Goal: Task Accomplishment & Management: Use online tool/utility

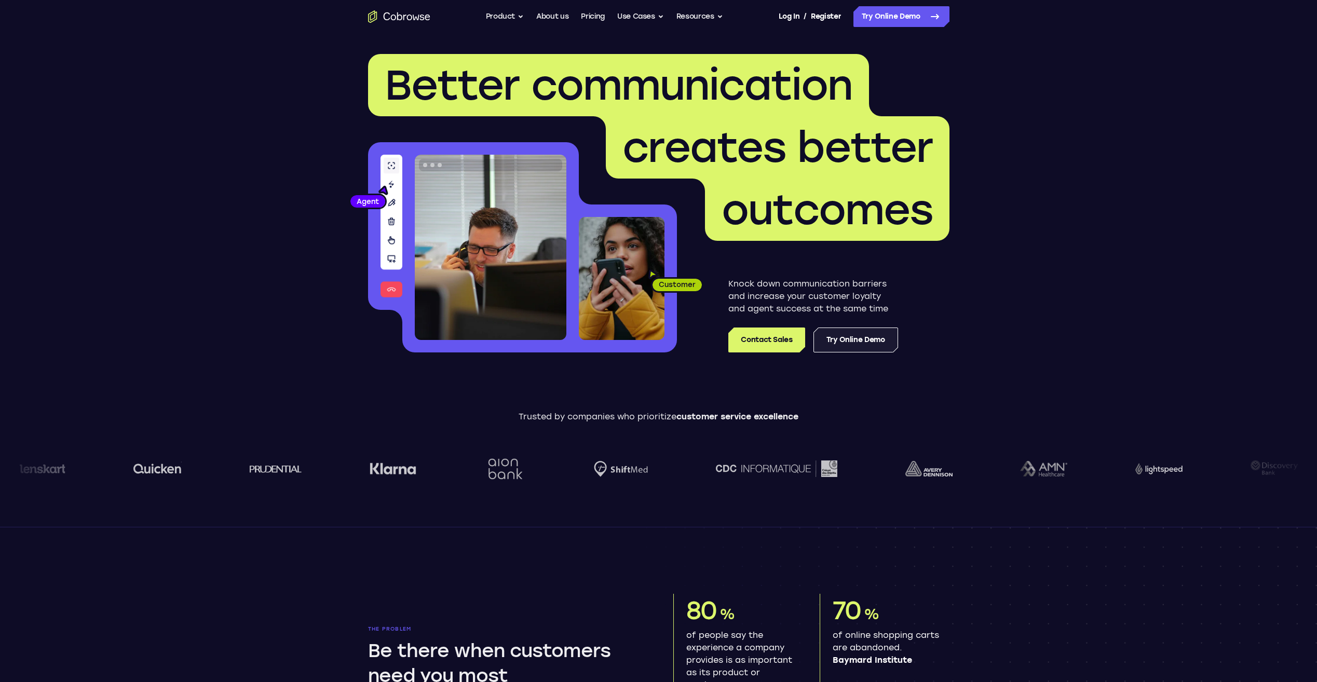
click at [852, 344] on link "Try Online Demo" at bounding box center [855, 340] width 85 height 25
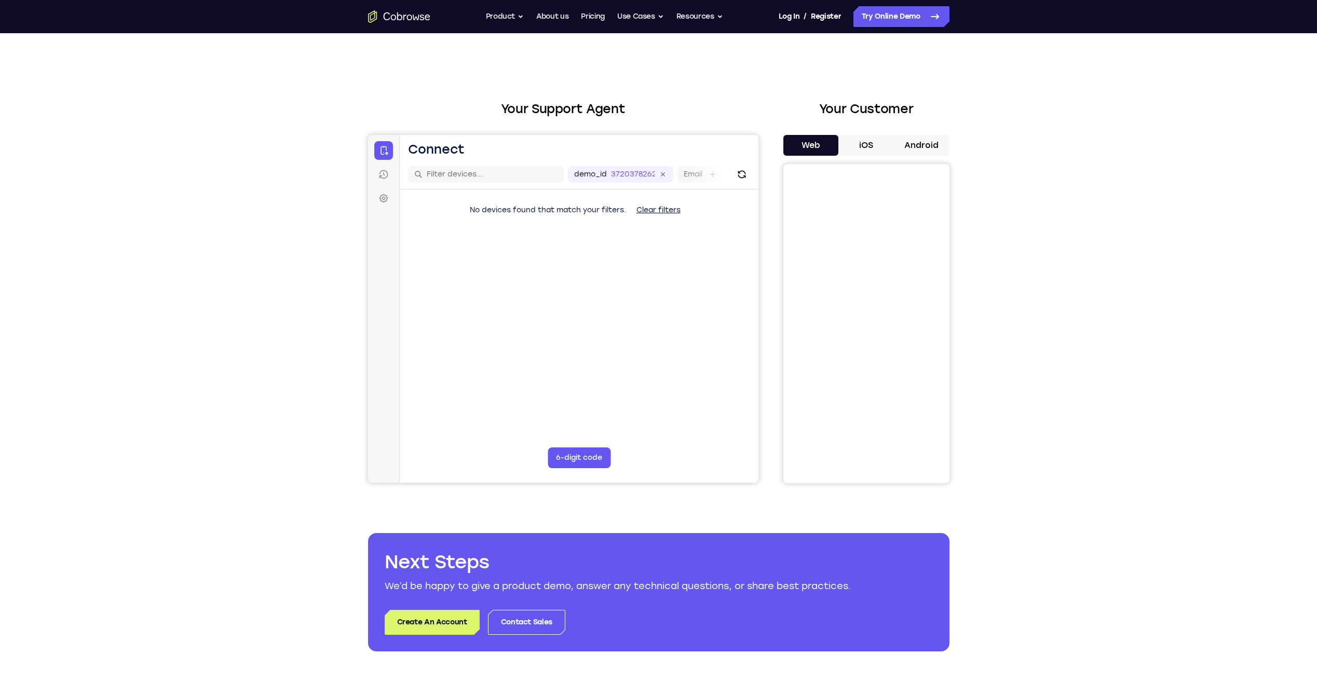
click at [892, 154] on button "iOS" at bounding box center [866, 145] width 56 height 21
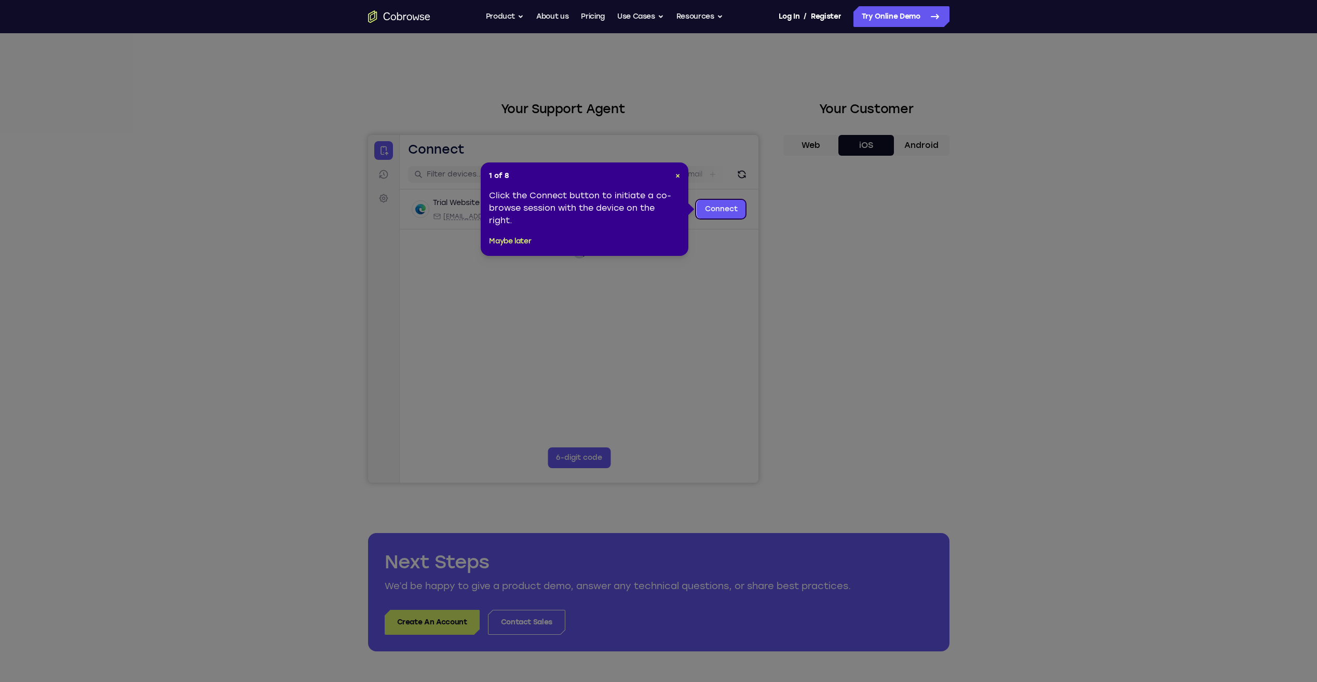
click at [723, 199] on icon at bounding box center [662, 341] width 1325 height 682
click at [716, 205] on link "Connect" at bounding box center [720, 209] width 49 height 19
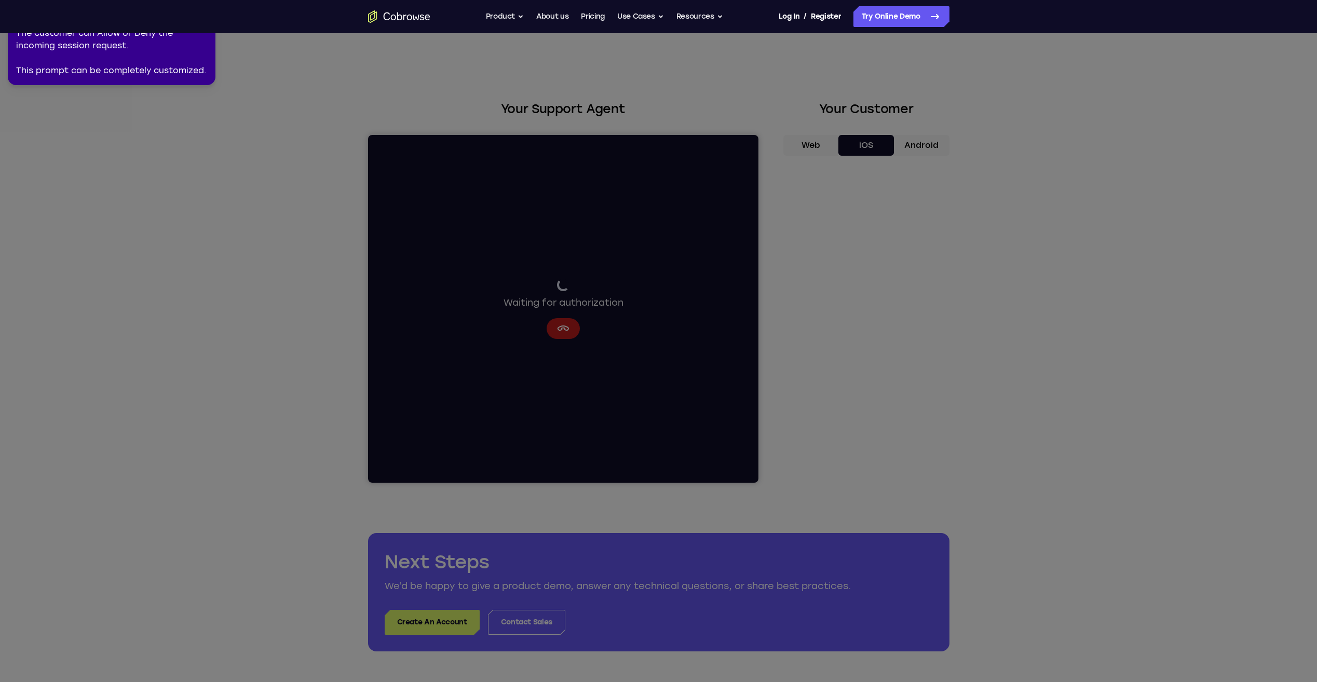
click at [823, 298] on icon at bounding box center [660, 339] width 1329 height 686
click at [171, 77] on div "2 of 8 × The customer can Allow or Deny the incoming session request. This prom…" at bounding box center [112, 42] width 208 height 85
click at [168, 36] on div "The customer can Allow or Deny the incoming session request. This prompt can be…" at bounding box center [111, 52] width 191 height 50
click at [885, 19] on link "Try Online Demo" at bounding box center [901, 16] width 96 height 21
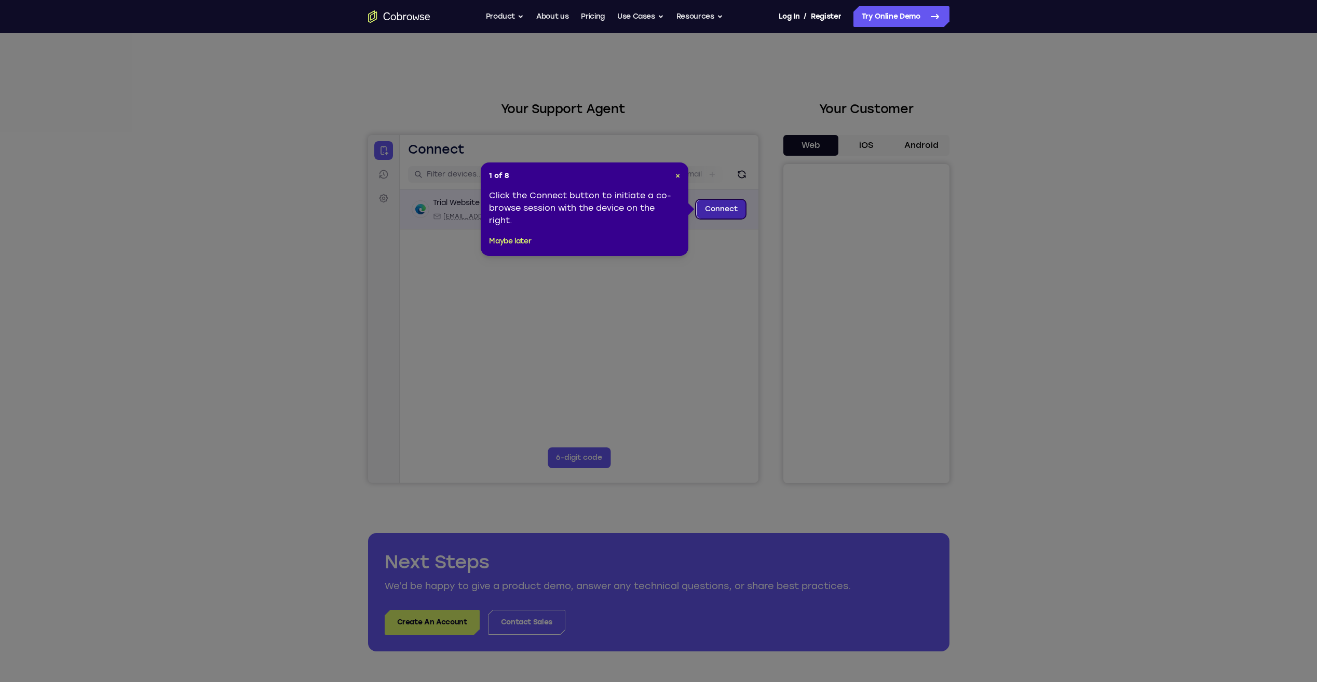
click at [711, 209] on link "Connect" at bounding box center [720, 209] width 49 height 19
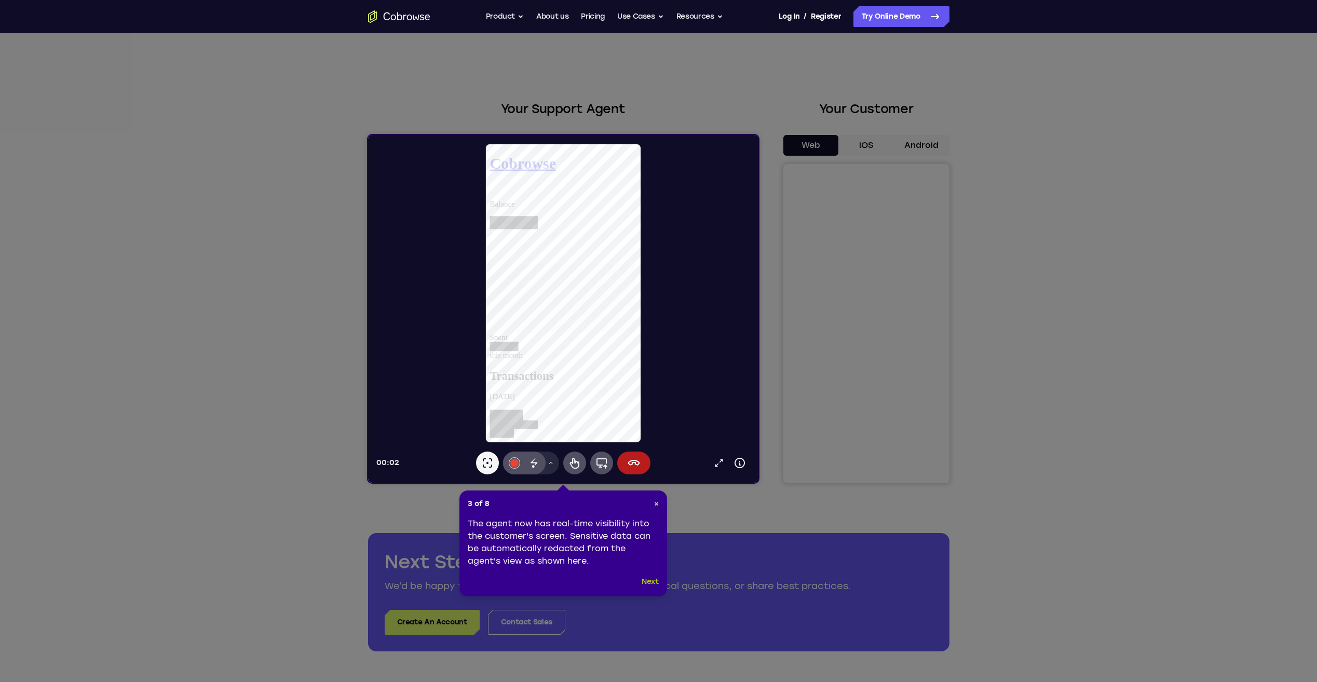
click at [642, 585] on button "Next" at bounding box center [650, 582] width 17 height 12
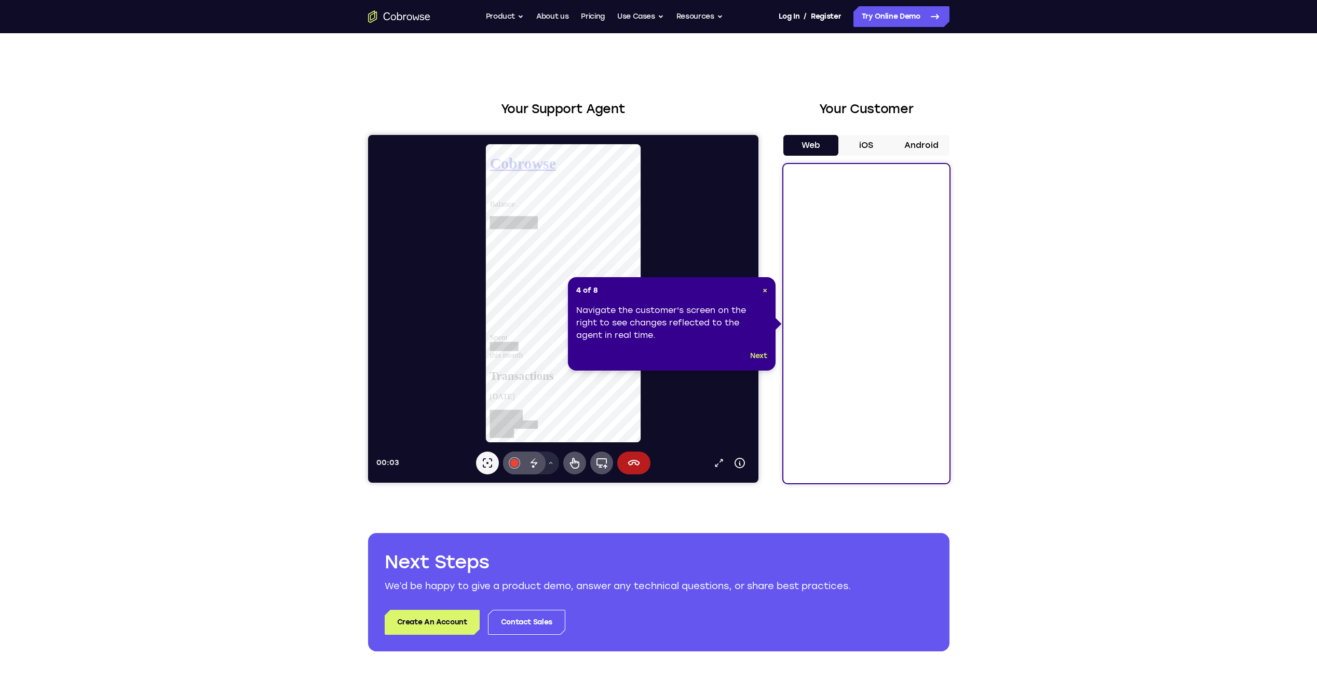
click at [748, 349] on div "4 of 8 × Navigate the customer's screen on the right to see changes reflected t…" at bounding box center [672, 323] width 208 height 93
click at [752, 351] on button "Next" at bounding box center [758, 356] width 17 height 12
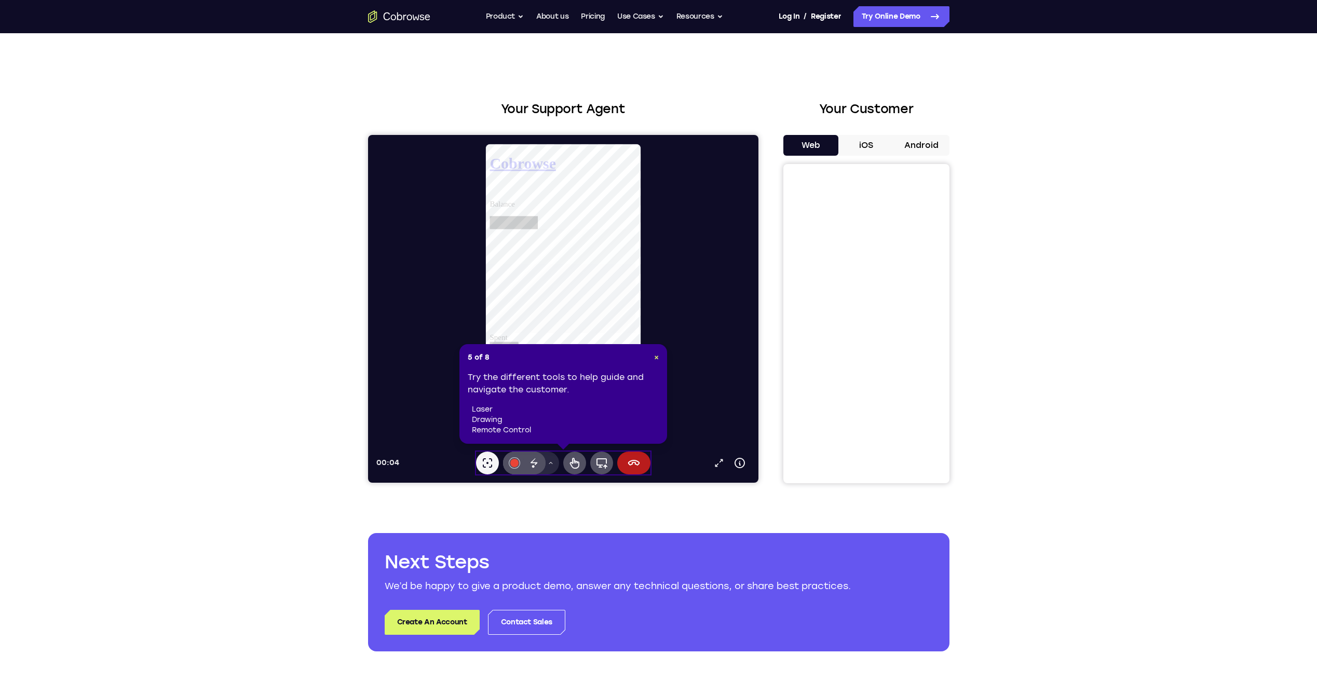
click at [653, 357] on header "5 of 8 ×" at bounding box center [563, 357] width 191 height 10
drag, startPoint x: 653, startPoint y: 357, endPoint x: 643, endPoint y: 361, distance: 10.7
click at [643, 361] on header "5 of 8 ×" at bounding box center [563, 357] width 191 height 10
click at [567, 463] on button "Remote control" at bounding box center [574, 463] width 23 height 23
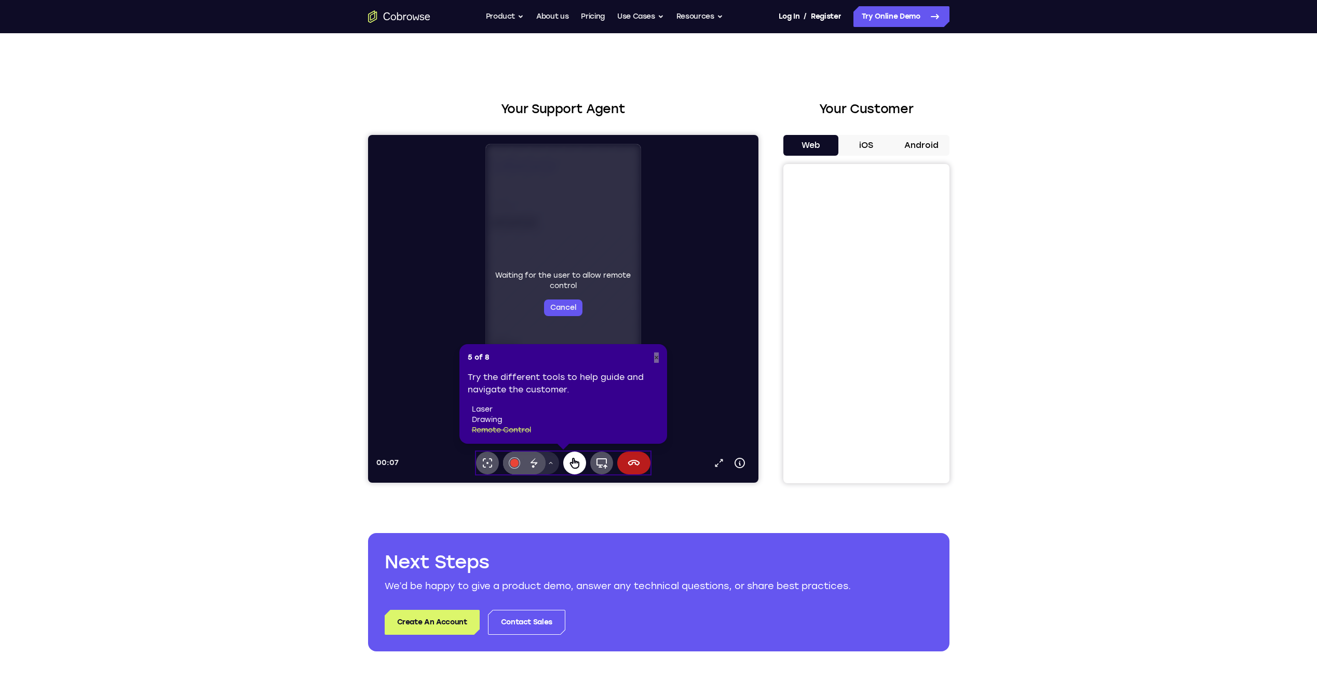
click at [567, 463] on button "Remote control" at bounding box center [574, 463] width 23 height 23
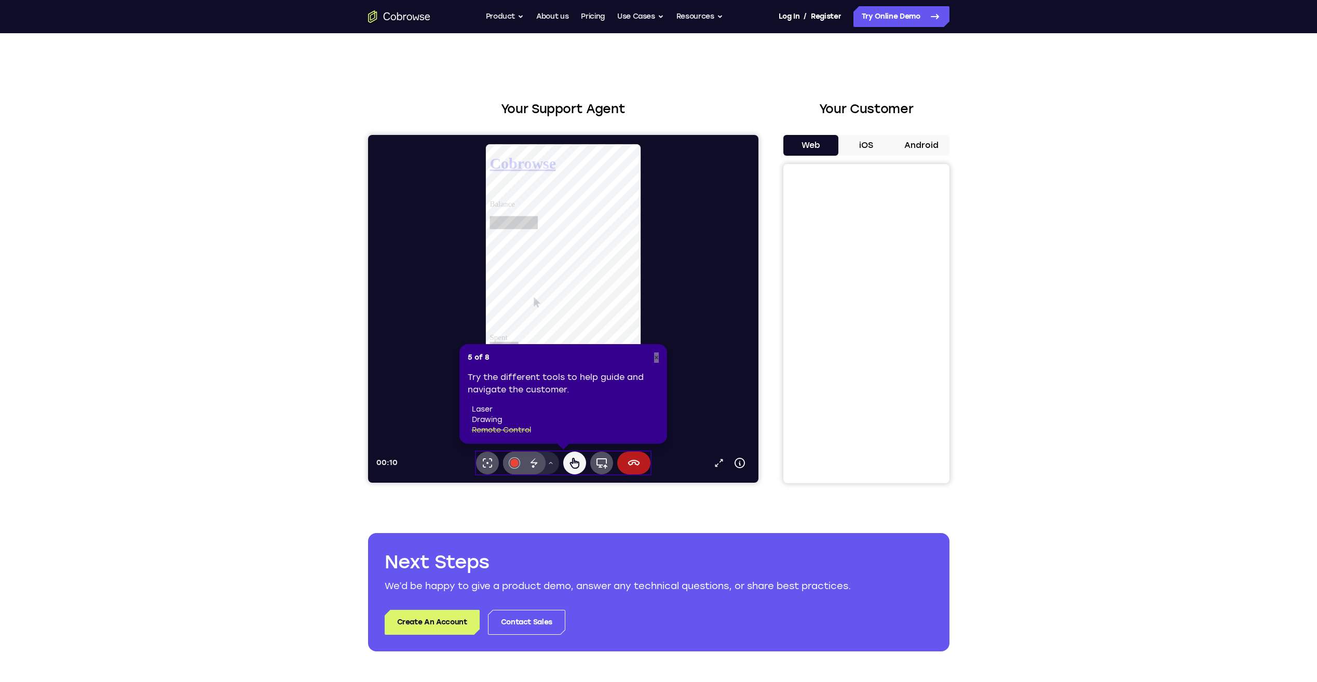
click at [578, 346] on div "Spent this month" at bounding box center [573, 360] width 166 height 29
drag, startPoint x: 568, startPoint y: 267, endPoint x: 415, endPoint y: 198, distance: 167.8
drag, startPoint x: -70, startPoint y: 55, endPoint x: 538, endPoint y: 111, distance: 610.5
click at [535, 79] on div "Your Support Agent Your Customer Web iOS Android Next Steps We’d be happy to gi…" at bounding box center [659, 375] width 664 height 685
